Goal: Transaction & Acquisition: Purchase product/service

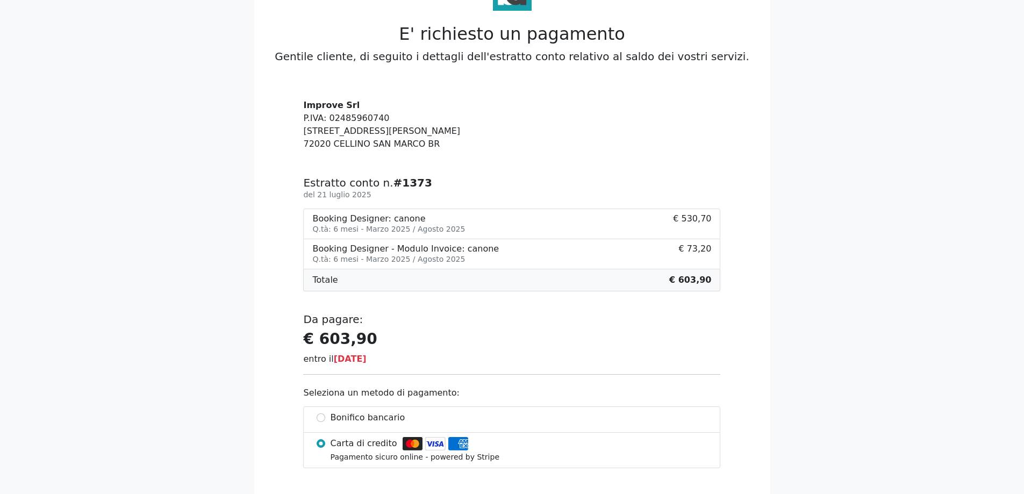
scroll to position [108, 0]
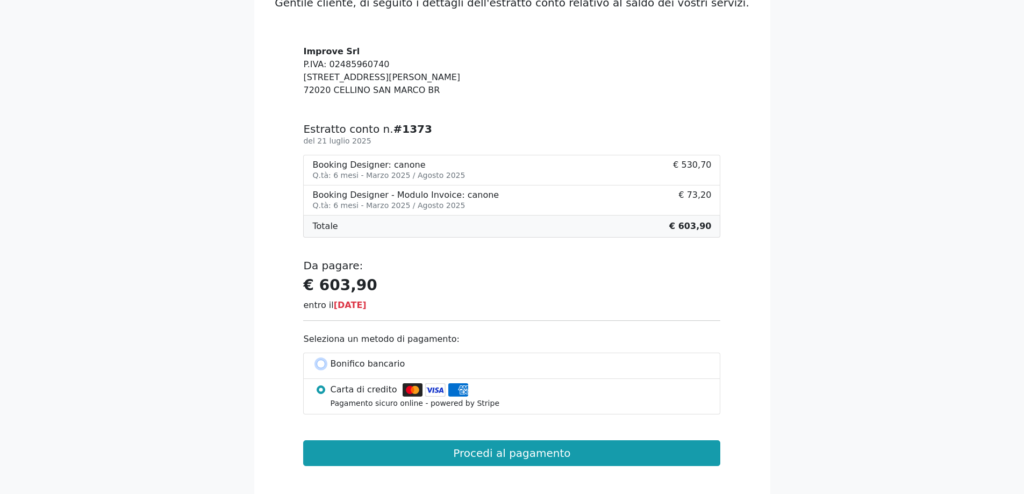
click at [320, 366] on input "Bonifico bancario" at bounding box center [321, 364] width 9 height 9
radio input "true"
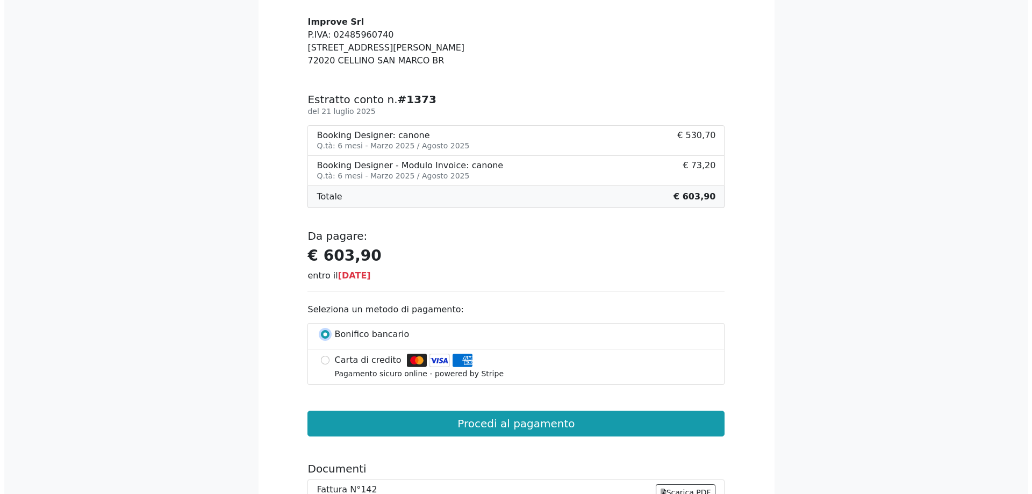
scroll to position [161, 0]
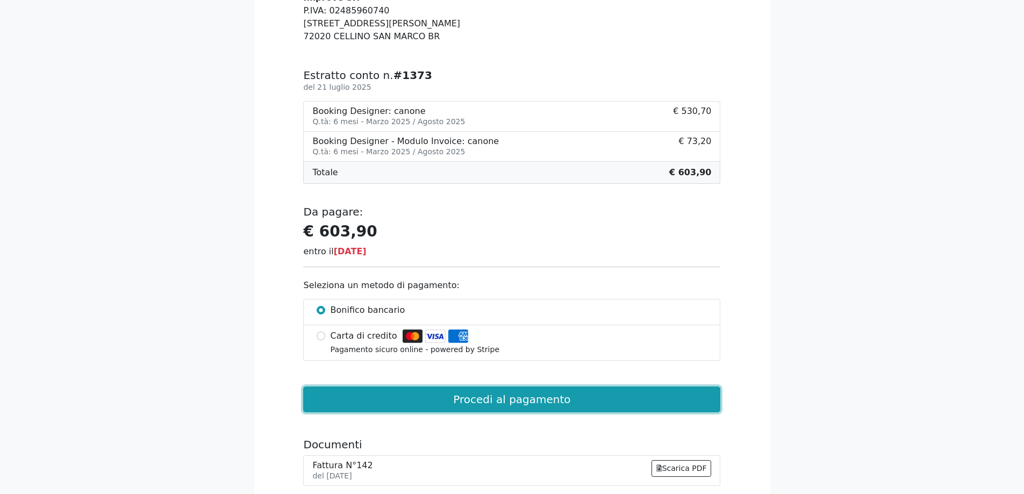
click at [501, 402] on button "Procedi al pagamento" at bounding box center [511, 400] width 417 height 26
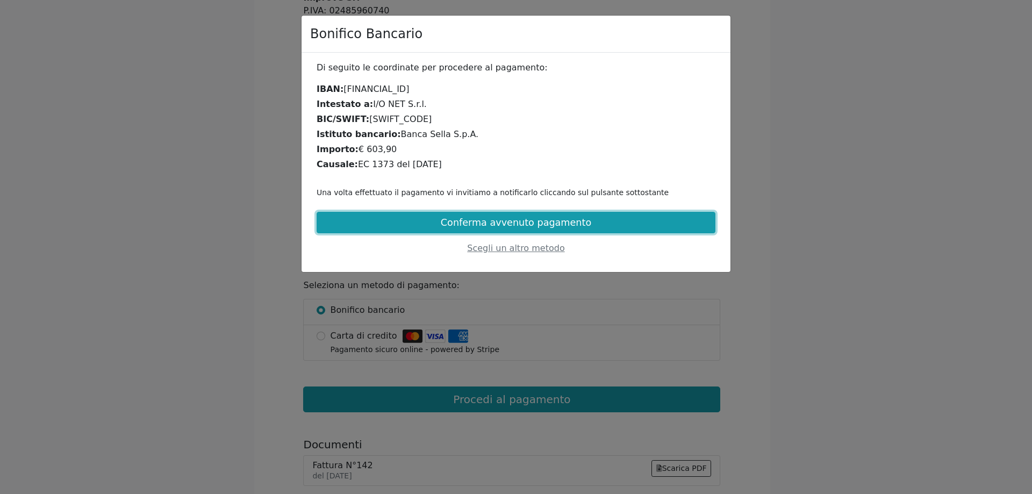
click at [488, 217] on button "Conferma avvenuto pagamento" at bounding box center [516, 223] width 399 height 22
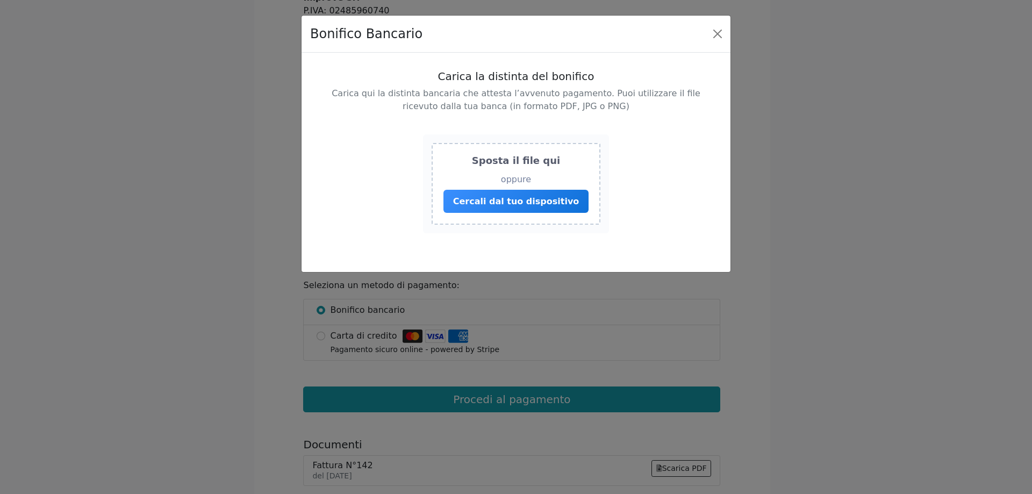
click at [504, 203] on span "Cercali dal tuo dispositivo" at bounding box center [516, 201] width 126 height 10
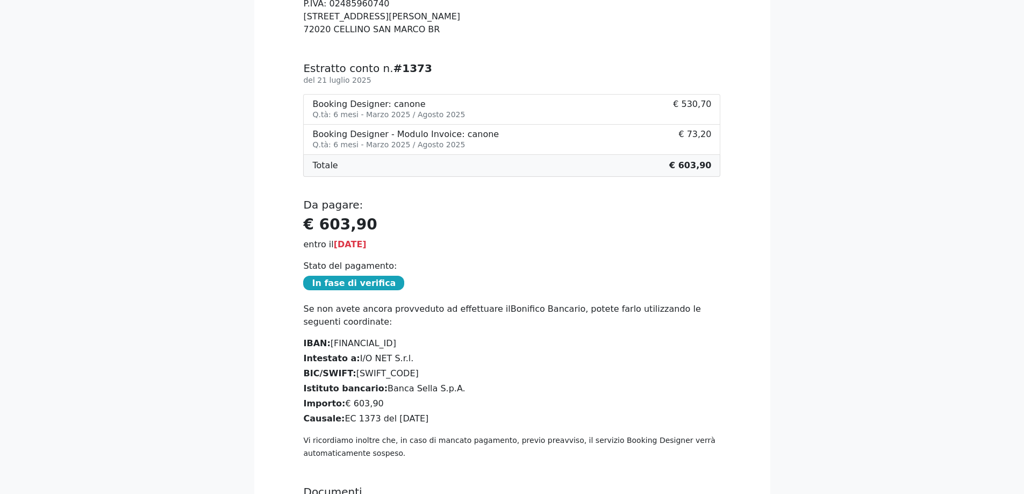
scroll to position [215, 0]
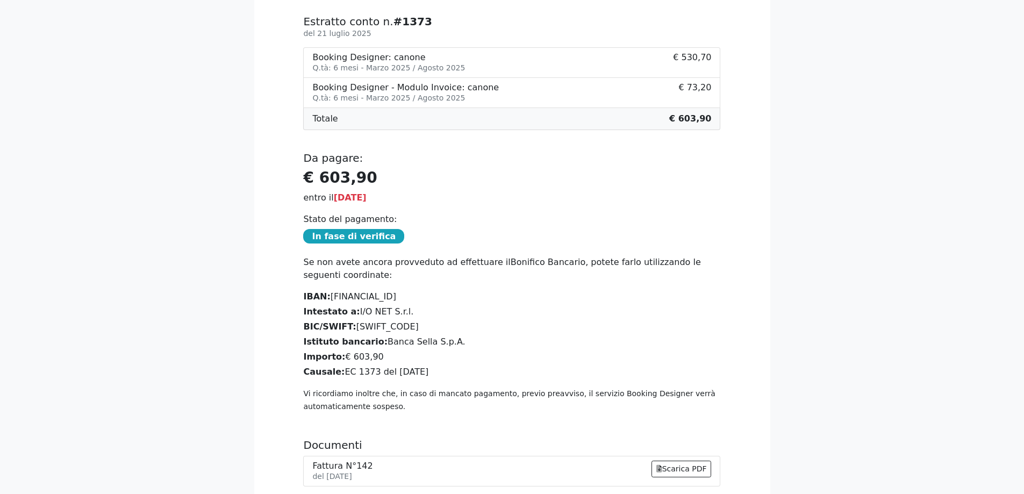
click at [367, 237] on strong "In fase di verifica" at bounding box center [353, 236] width 101 height 15
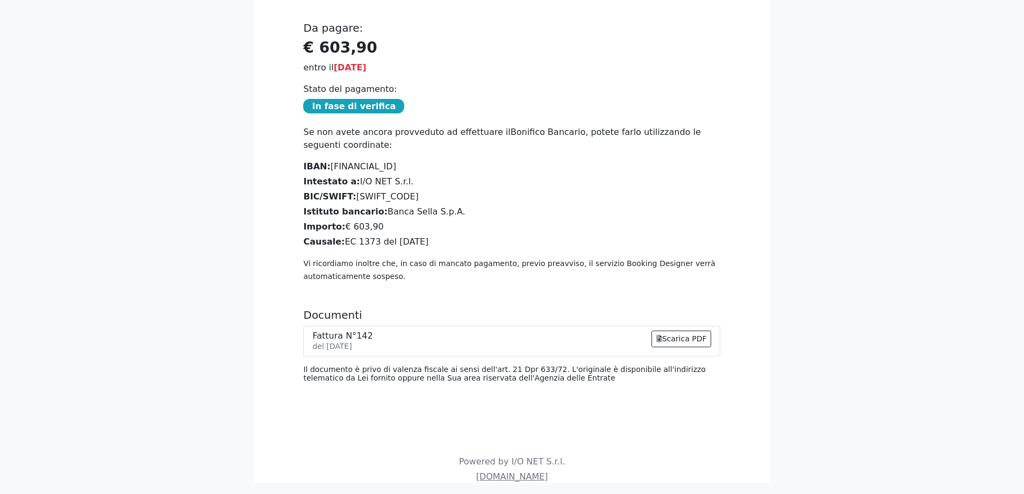
scroll to position [347, 0]
click at [686, 329] on link "Scarica PDF" at bounding box center [682, 337] width 60 height 17
click at [609, 69] on div "entro il [DATE]" at bounding box center [511, 65] width 417 height 13
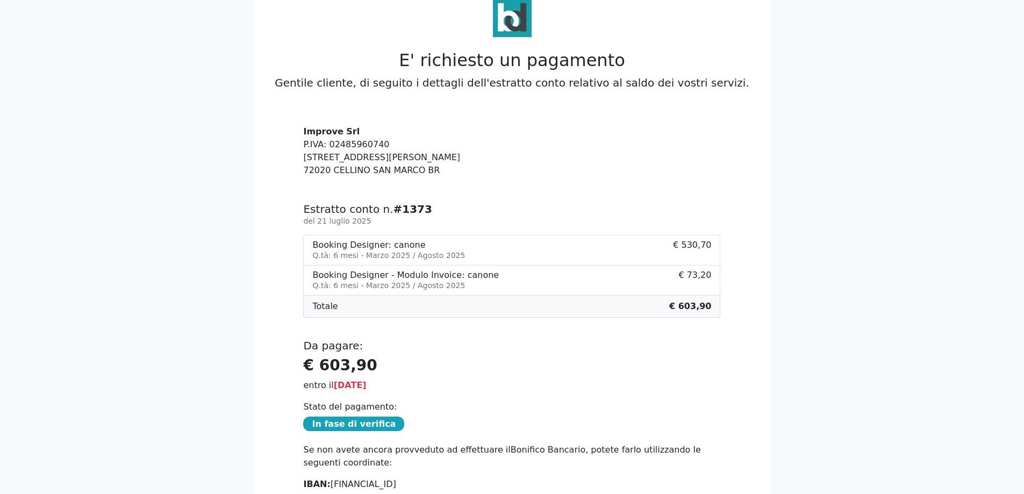
scroll to position [0, 0]
